Goal: Check status: Check status

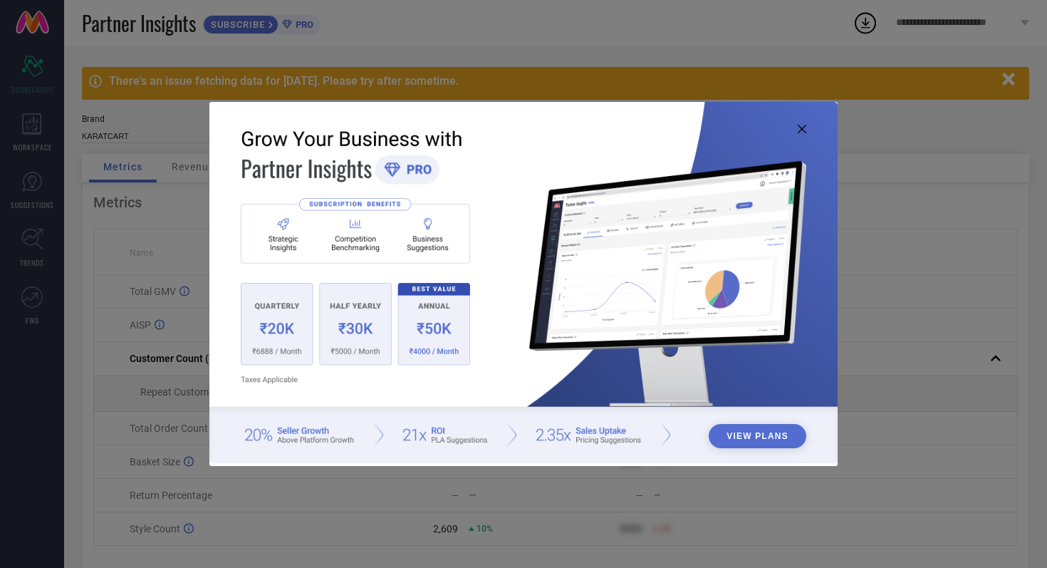
click at [802, 128] on icon at bounding box center [802, 129] width 9 height 9
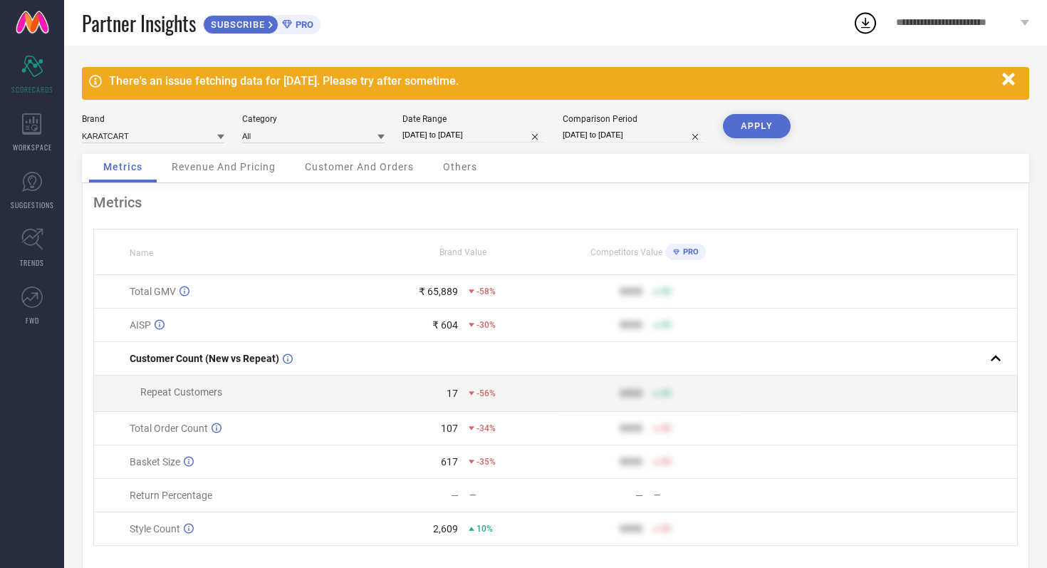
click at [511, 137] on input "[DATE] to [DATE]" at bounding box center [473, 134] width 142 height 15
select select "8"
select select "2025"
select select "9"
select select "2025"
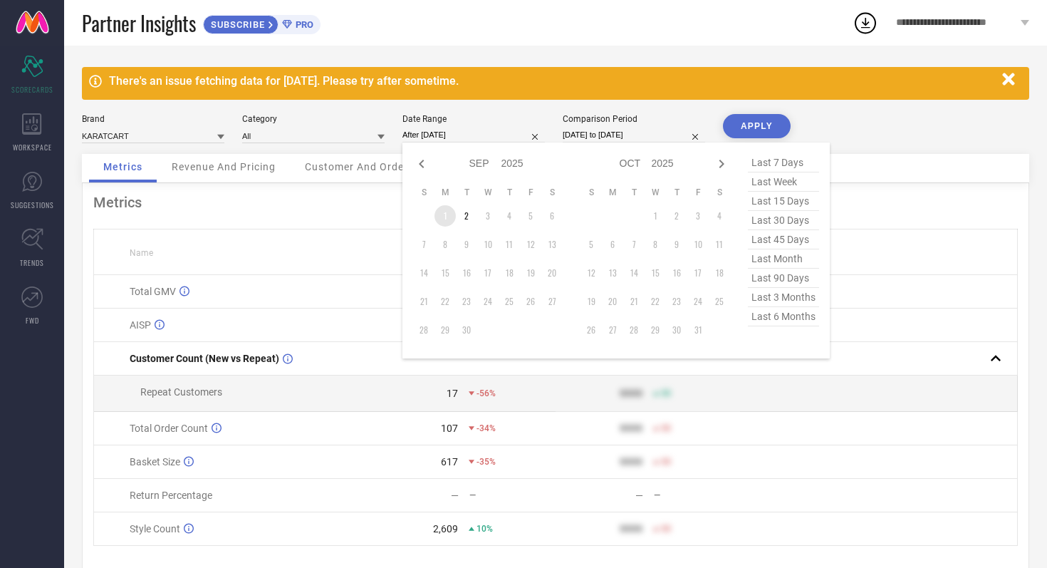
click at [441, 215] on td "1" at bounding box center [444, 215] width 21 height 21
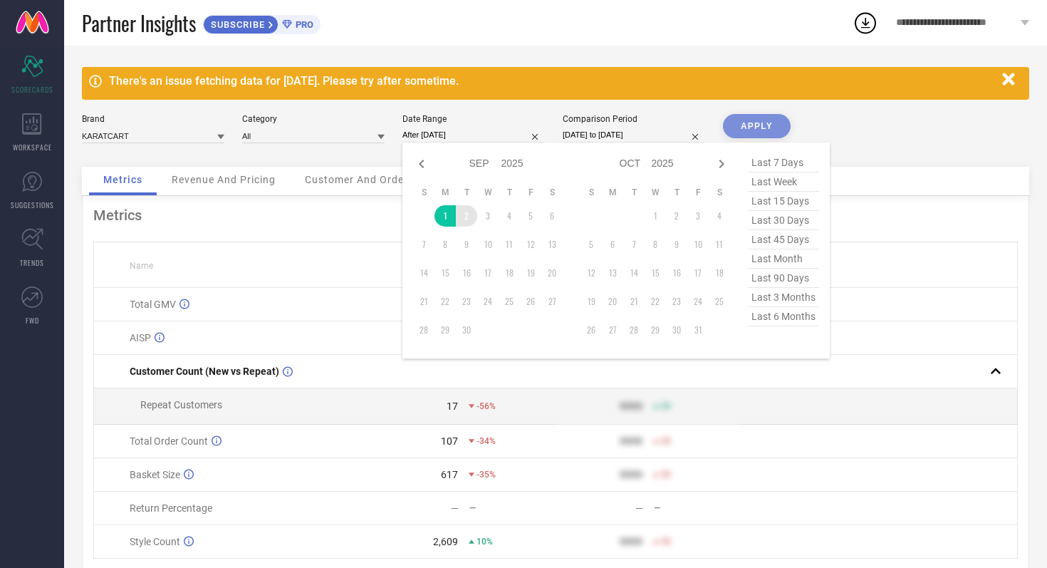
type input "01-09-2025 to 02-09-2025"
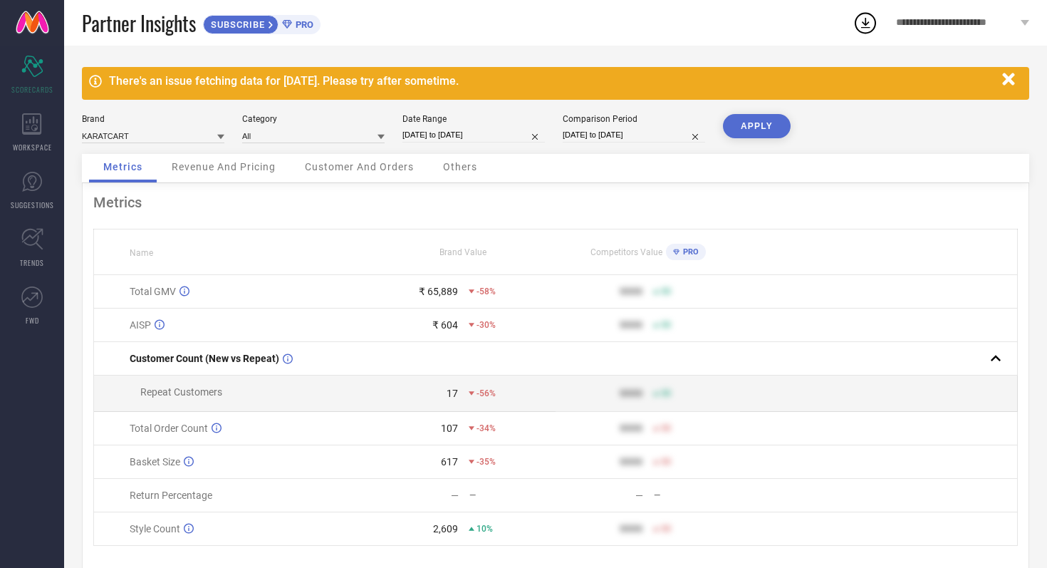
click at [660, 137] on input "[DATE] to [DATE]" at bounding box center [634, 134] width 142 height 15
select select "8"
select select "2024"
select select "9"
select select "2024"
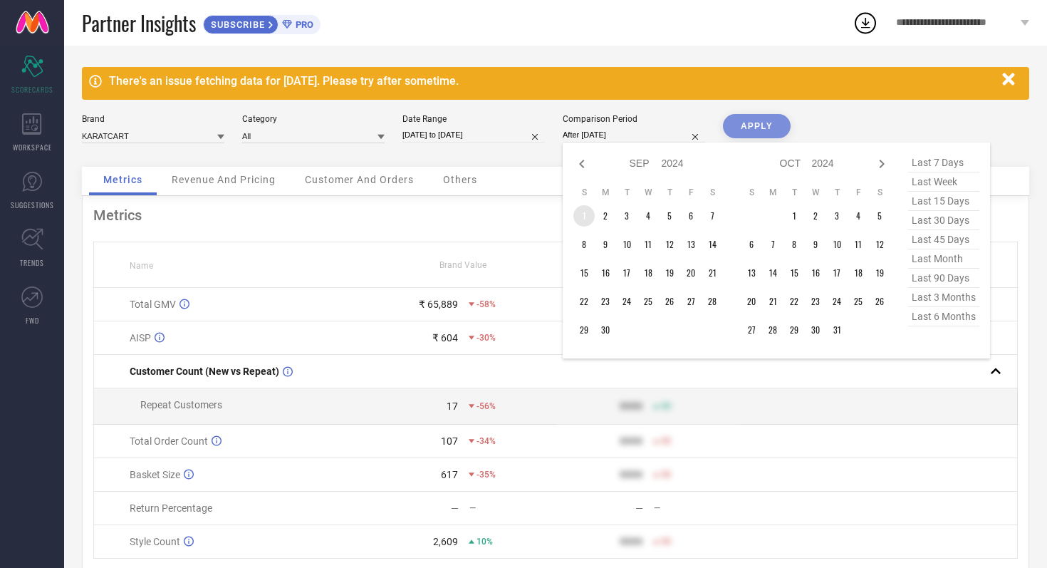
click at [585, 217] on td "1" at bounding box center [583, 215] width 21 height 21
type input "01-09-2024 to 02-09-2024"
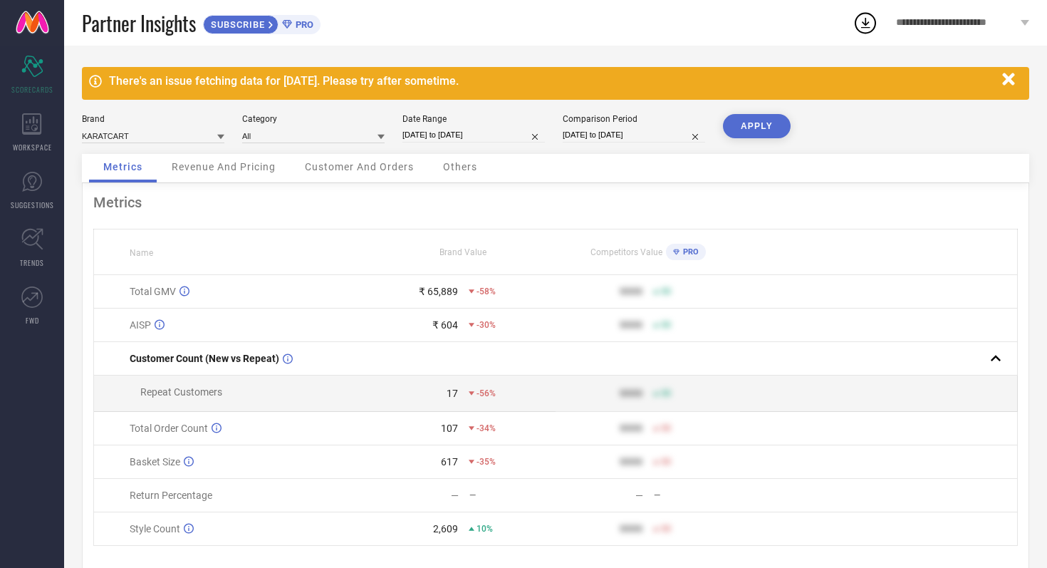
click at [758, 126] on button "APPLY" at bounding box center [757, 126] width 68 height 24
